Goal: Information Seeking & Learning: Learn about a topic

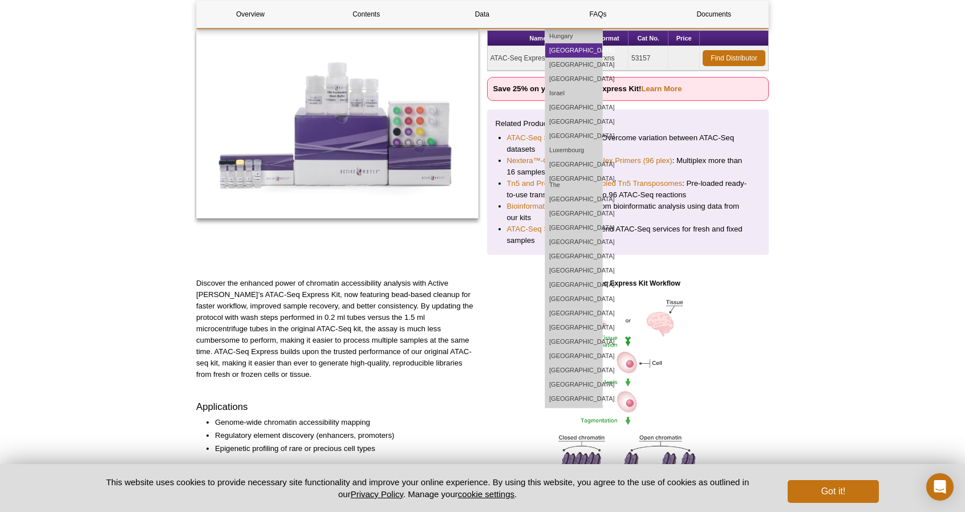
scroll to position [285, 0]
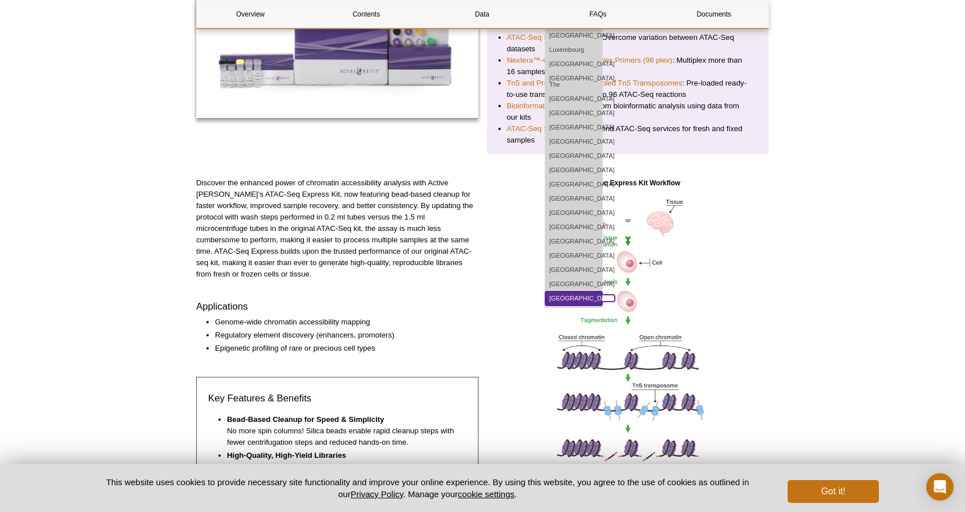
click at [602, 292] on link "[GEOGRAPHIC_DATA]" at bounding box center [573, 299] width 57 height 14
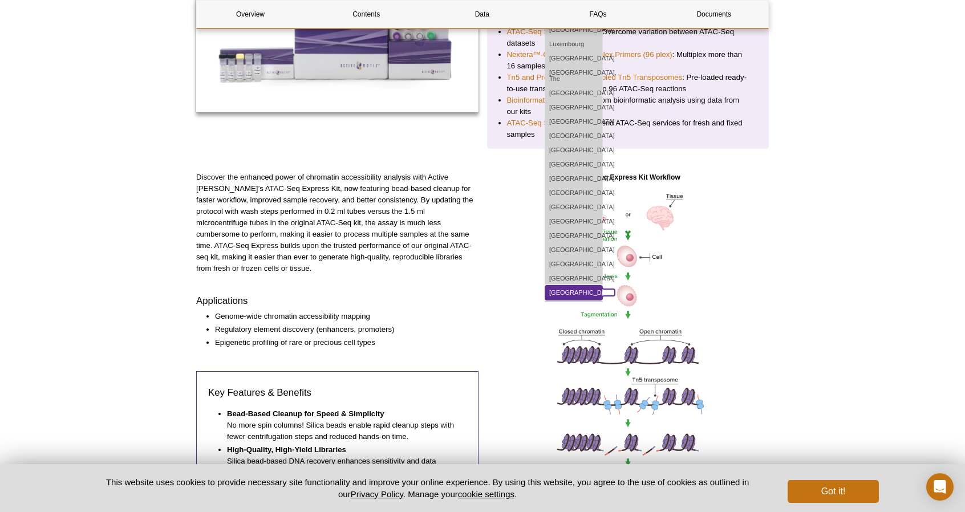
scroll to position [268, 0]
